Goal: Find specific page/section: Find specific page/section

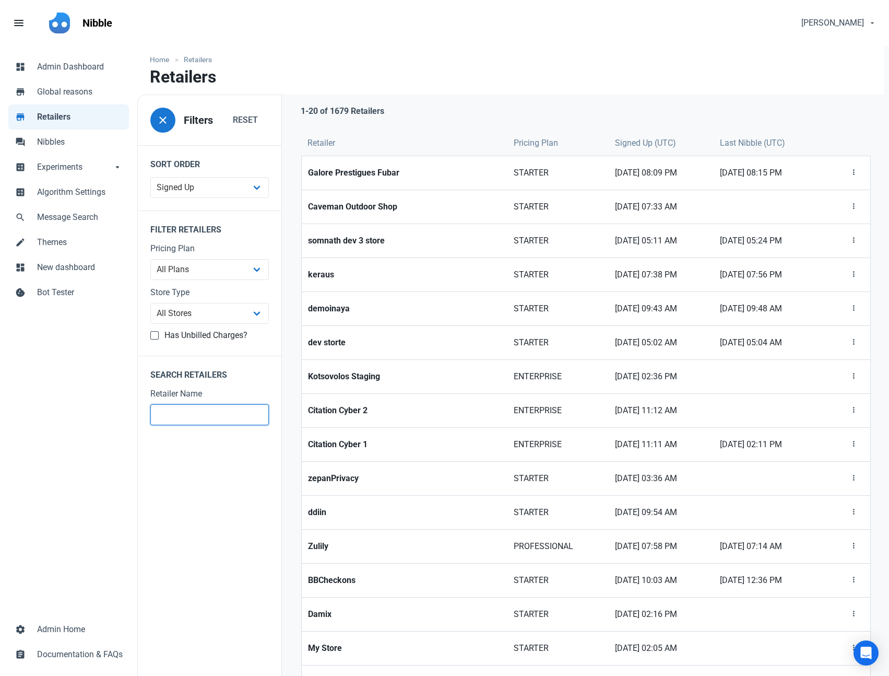
click at [217, 411] on input "text" at bounding box center [209, 414] width 119 height 21
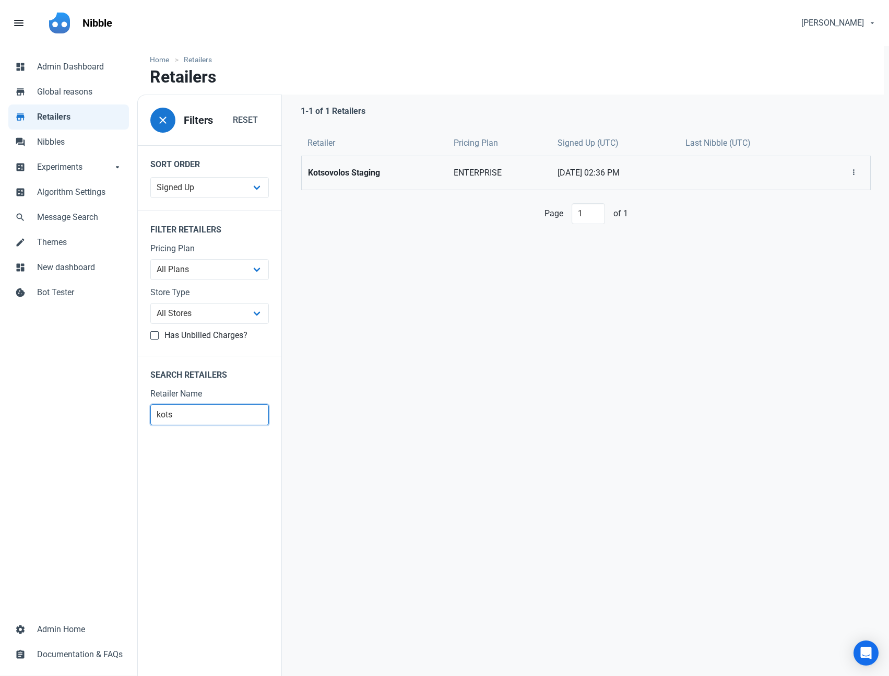
type input "kots"
click at [350, 169] on strong "Kotsovolos Staging" at bounding box center [374, 173] width 133 height 13
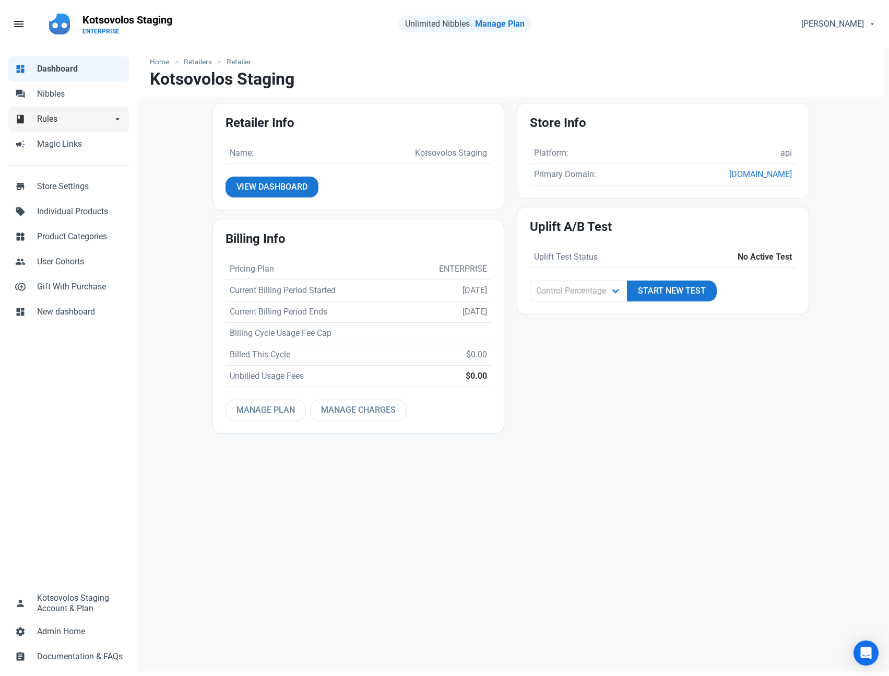
click at [36, 122] on link "book Rules arrow_drop_down" at bounding box center [68, 119] width 121 height 25
